Goal: Book appointment/travel/reservation

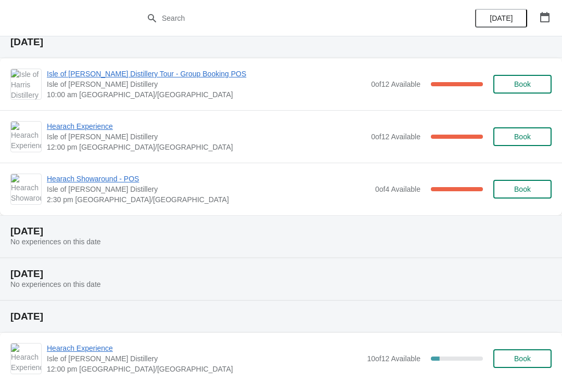
scroll to position [811, 0]
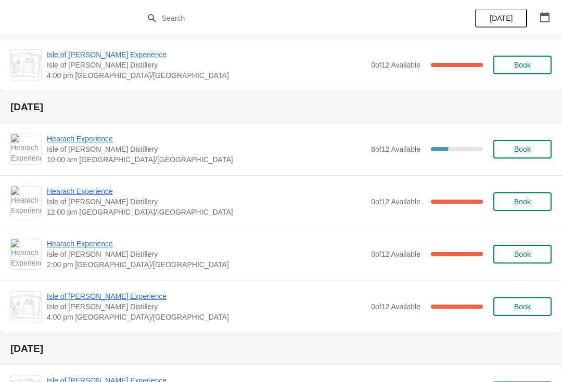
scroll to position [267, 0]
click at [541, 152] on span "Book" at bounding box center [522, 150] width 40 height 8
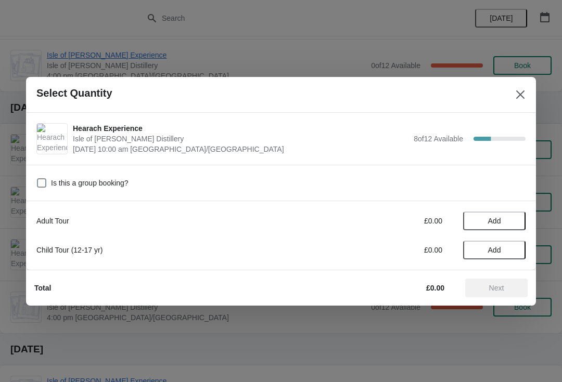
click at [510, 222] on span "Add" at bounding box center [494, 221] width 44 height 8
click at [516, 221] on icon at bounding box center [512, 220] width 11 height 11
click at [503, 289] on span "Next" at bounding box center [496, 288] width 15 height 8
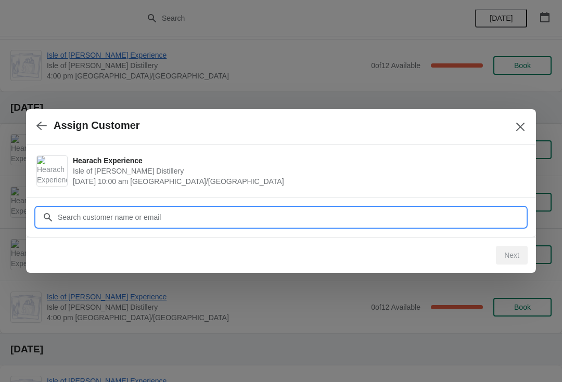
click at [193, 216] on input "Customer" at bounding box center [291, 217] width 468 height 19
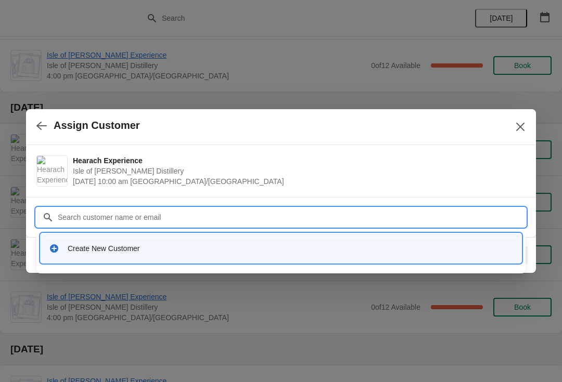
click at [143, 250] on div "Create New Customer" at bounding box center [290, 248] width 445 height 10
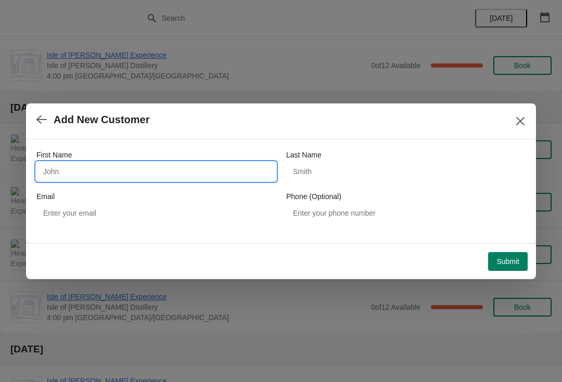
click at [121, 167] on input "First Name" at bounding box center [155, 171] width 239 height 19
type input "Phil"
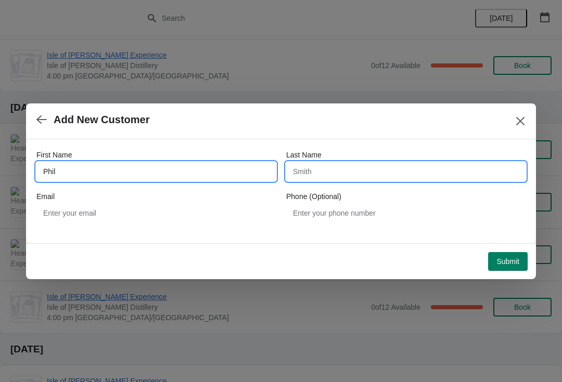
click at [384, 172] on input "Last Name" at bounding box center [405, 171] width 239 height 19
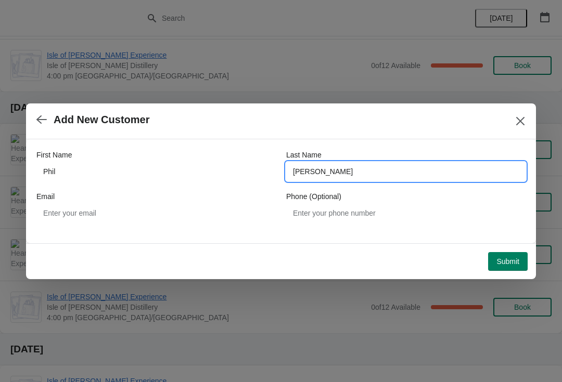
type input "Carroll"
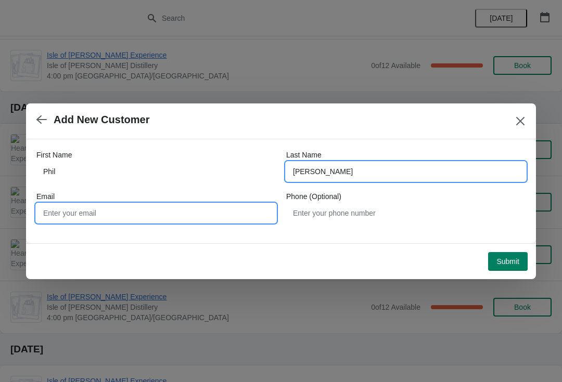
click at [163, 217] on input "Email" at bounding box center [155, 213] width 239 height 19
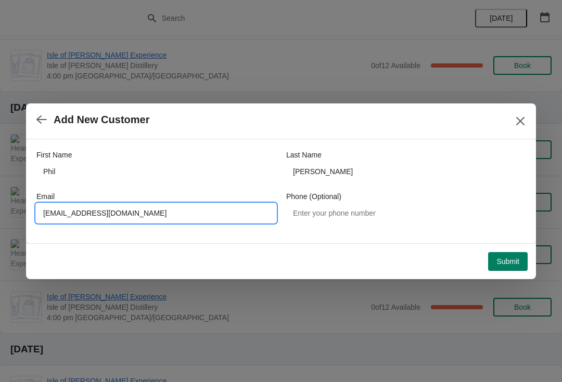
type input "carroll_phil@hotmail.com"
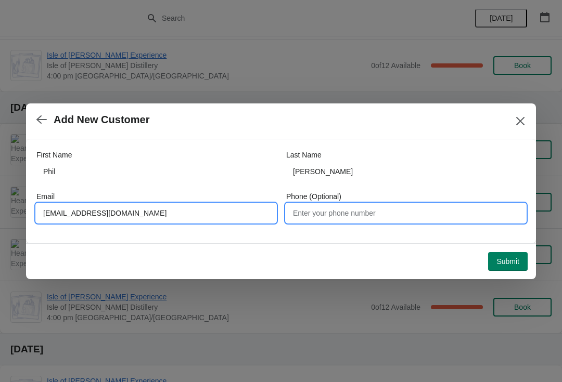
click at [421, 222] on input "Phone (Optional)" at bounding box center [405, 213] width 239 height 19
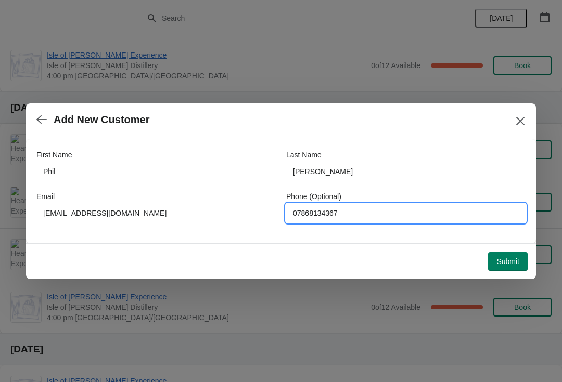
type input "07868134367"
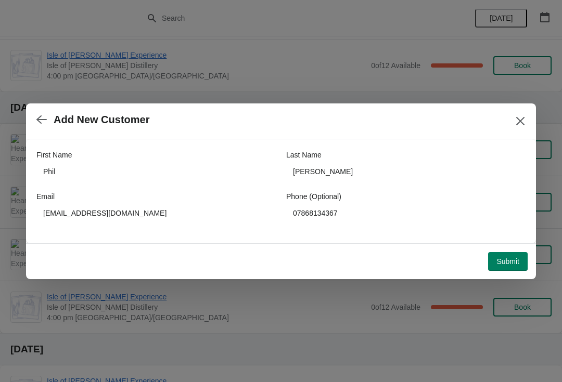
click at [503, 263] on span "Submit" at bounding box center [507, 261] width 23 height 8
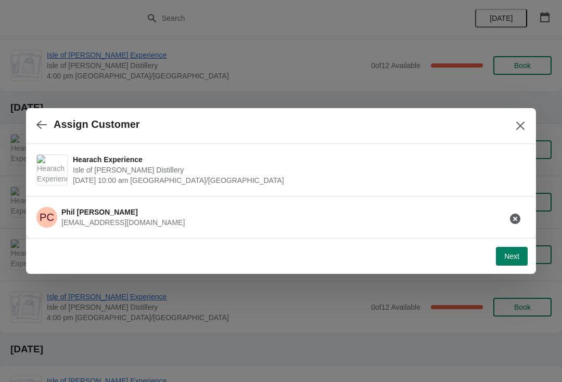
click at [519, 253] on span "Next" at bounding box center [511, 256] width 15 height 8
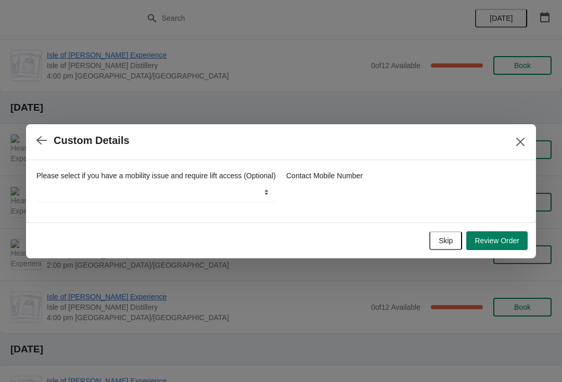
click at [508, 245] on span "Review Order" at bounding box center [496, 241] width 45 height 8
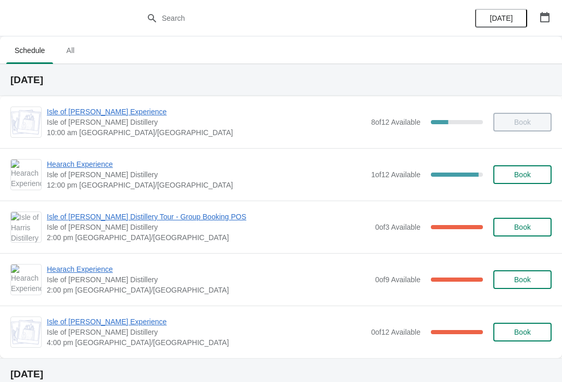
click at [105, 215] on span "Isle of [PERSON_NAME] Distillery Tour - Group Booking POS" at bounding box center [208, 217] width 323 height 10
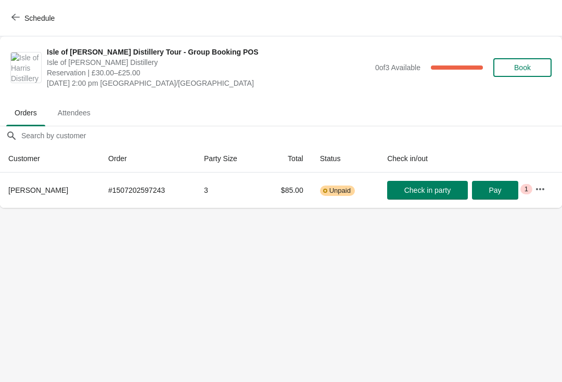
click at [38, 22] on span "Schedule" at bounding box center [39, 18] width 30 height 8
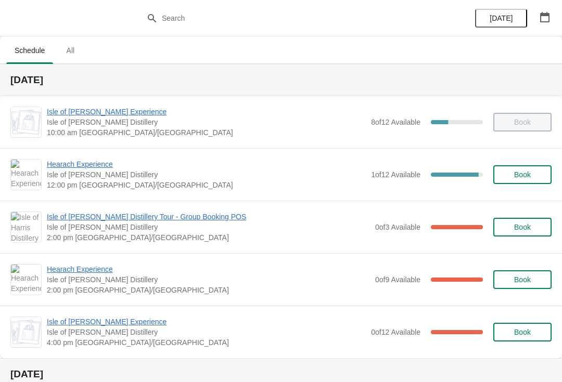
click at [94, 268] on span "Hearach Experience" at bounding box center [208, 269] width 323 height 10
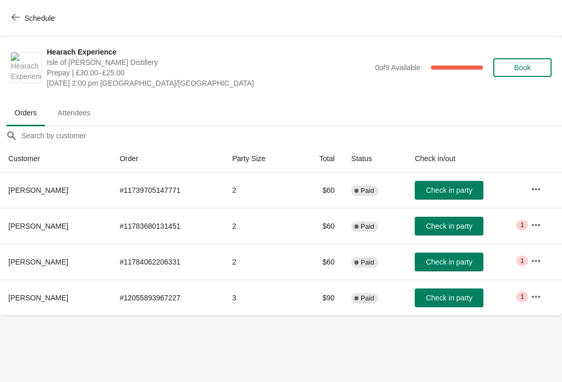
click at [37, 25] on button "Schedule" at bounding box center [34, 18] width 58 height 19
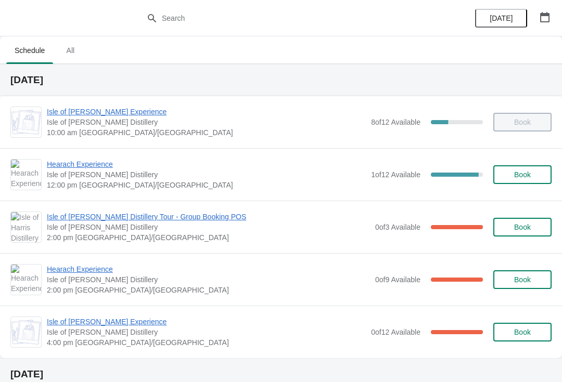
click at [108, 216] on span "Isle of [PERSON_NAME] Distillery Tour - Group Booking POS" at bounding box center [208, 217] width 323 height 10
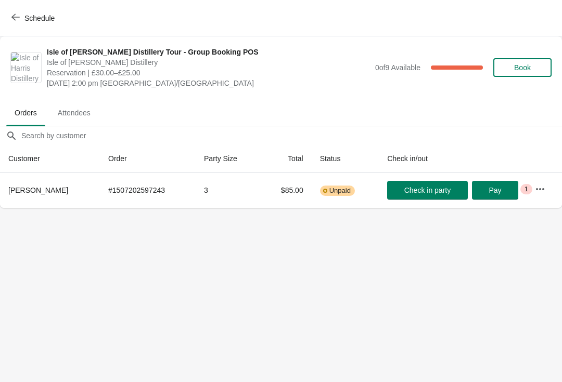
click at [30, 18] on span "Schedule" at bounding box center [39, 18] width 30 height 8
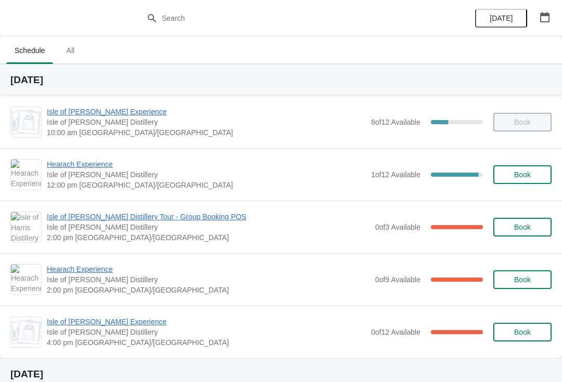
click at [87, 269] on span "Hearach Experience" at bounding box center [208, 269] width 323 height 10
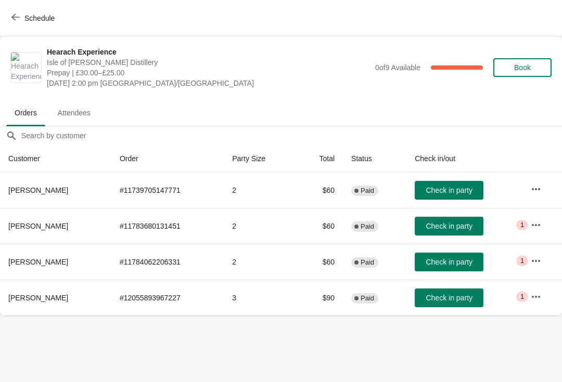
click at [35, 16] on span "Schedule" at bounding box center [39, 18] width 30 height 8
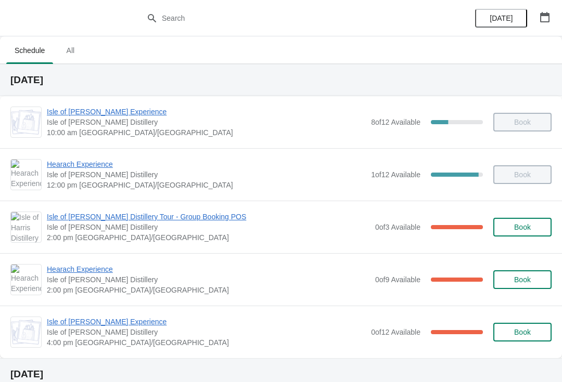
click at [101, 221] on span "Isle of [PERSON_NAME] Distillery Tour - Group Booking POS" at bounding box center [208, 217] width 323 height 10
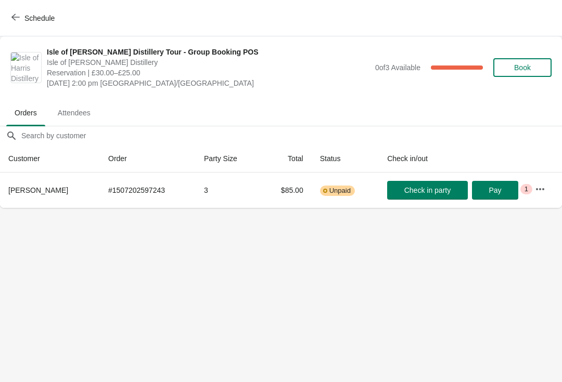
click at [29, 16] on span "Schedule" at bounding box center [39, 18] width 30 height 8
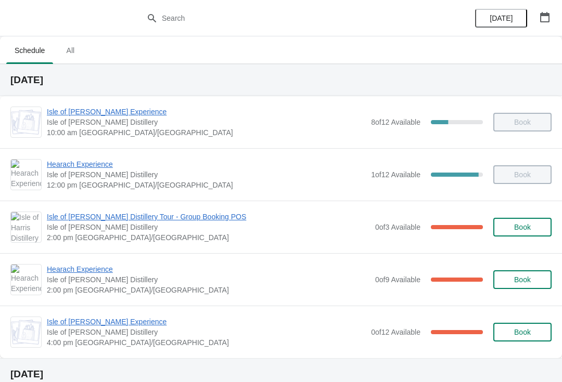
click at [89, 269] on span "Hearach Experience" at bounding box center [208, 269] width 323 height 10
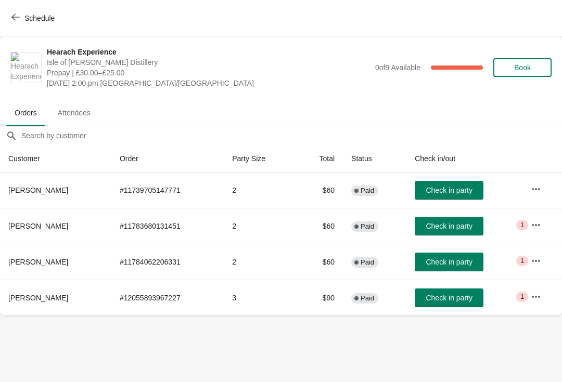
click at [34, 21] on span "Schedule" at bounding box center [39, 18] width 30 height 8
